Goal: Register for event/course

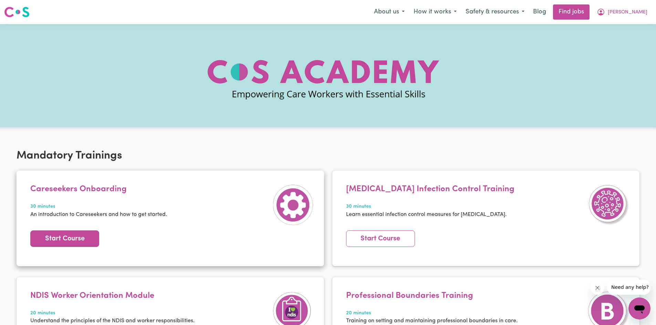
click at [69, 237] on link "Start Course" at bounding box center [64, 239] width 69 height 17
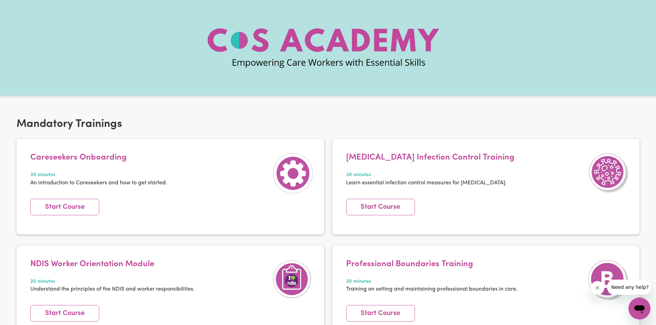
scroll to position [69, 0]
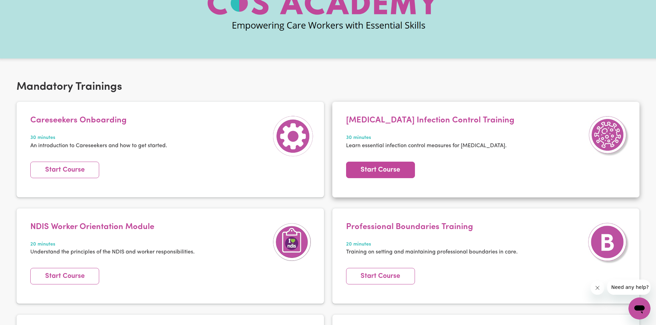
click at [373, 173] on link "Start Course" at bounding box center [380, 170] width 69 height 17
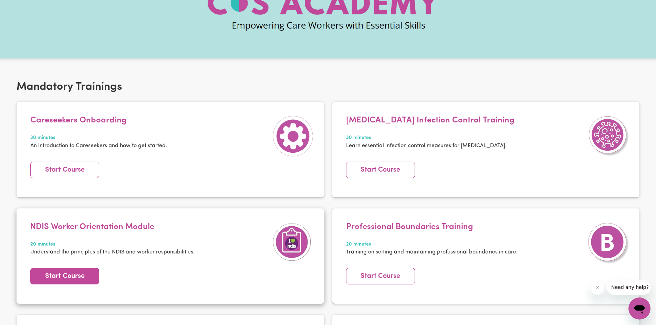
click at [75, 282] on link "Start Course" at bounding box center [64, 276] width 69 height 17
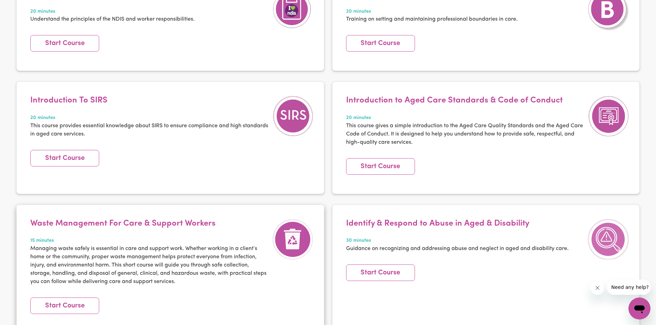
scroll to position [310, 0]
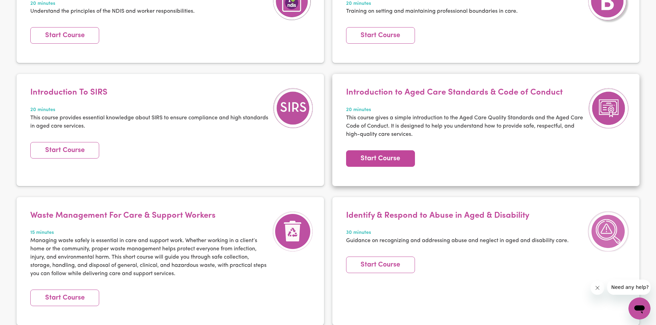
click at [402, 162] on link "Start Course" at bounding box center [380, 159] width 69 height 17
